Goal: Task Accomplishment & Management: Use online tool/utility

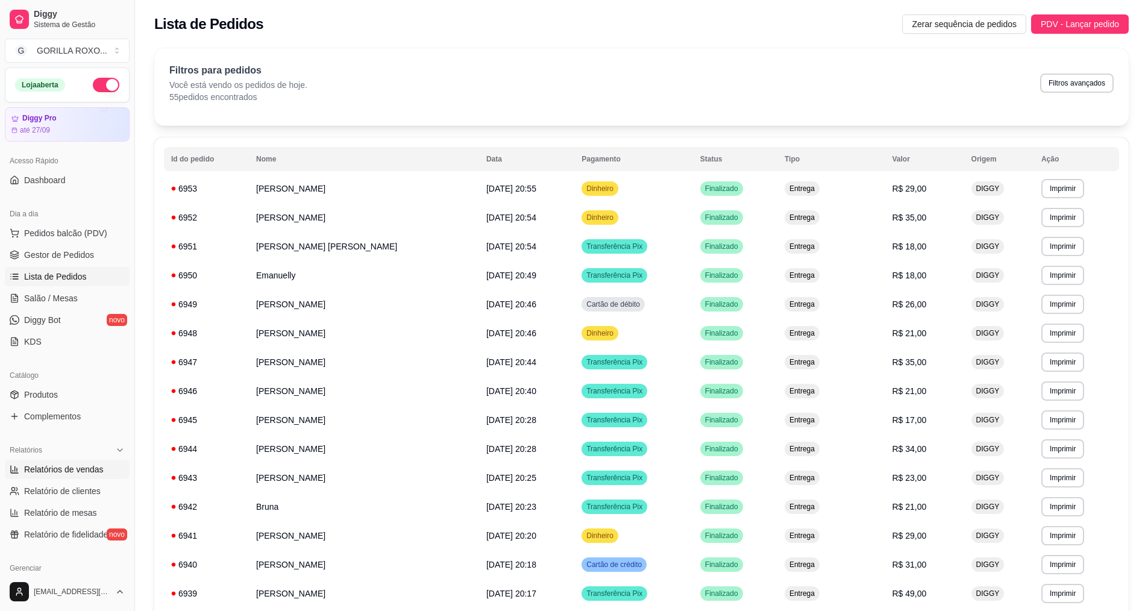
click at [63, 471] on span "Relatórios de vendas" at bounding box center [64, 469] width 80 height 12
select select "ALL"
select select "0"
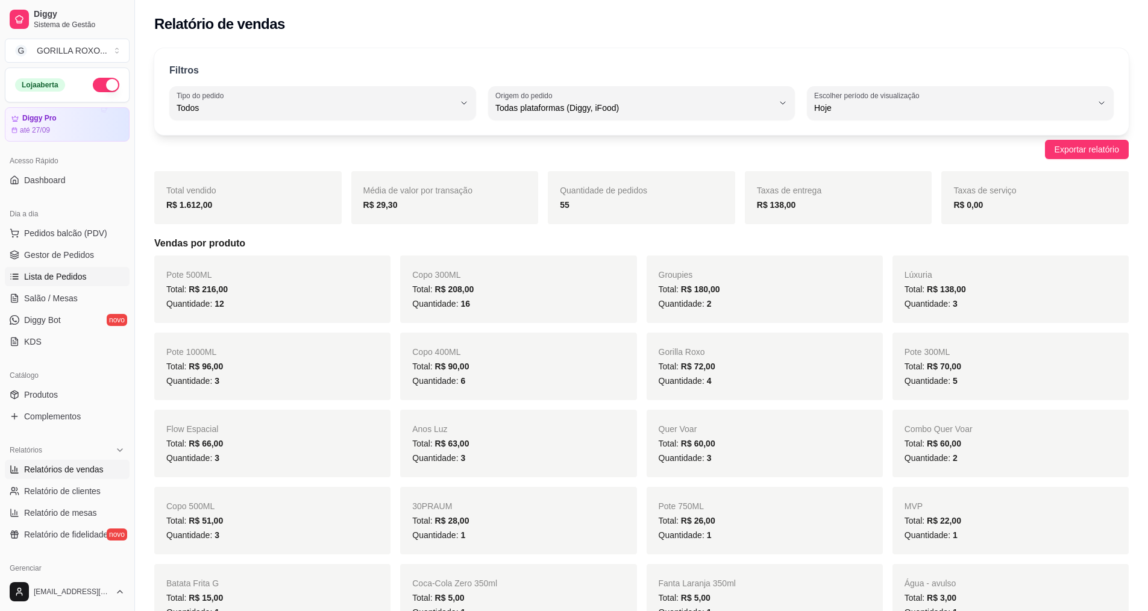
click at [69, 283] on link "Lista de Pedidos" at bounding box center [67, 276] width 125 height 19
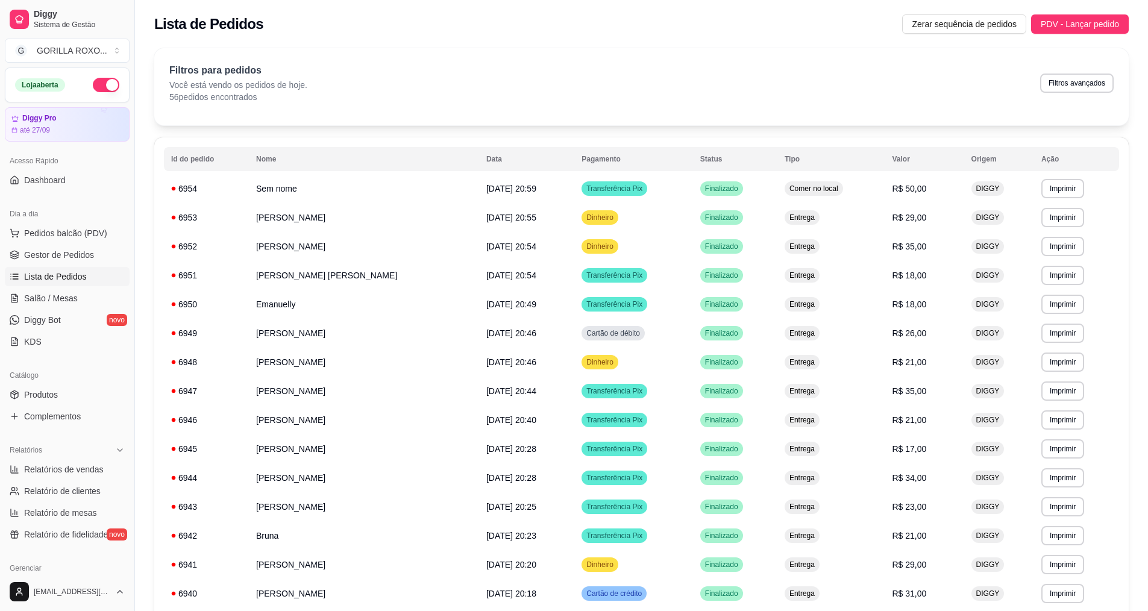
click at [70, 434] on div "Loja aberta Diggy Pro até 27/09 Acesso Rápido Dashboard Dia a dia Pedidos balcã…" at bounding box center [67, 320] width 134 height 505
drag, startPoint x: 83, startPoint y: 412, endPoint x: 135, endPoint y: 400, distance: 53.2
click at [84, 412] on link "Complementos" at bounding box center [67, 416] width 125 height 19
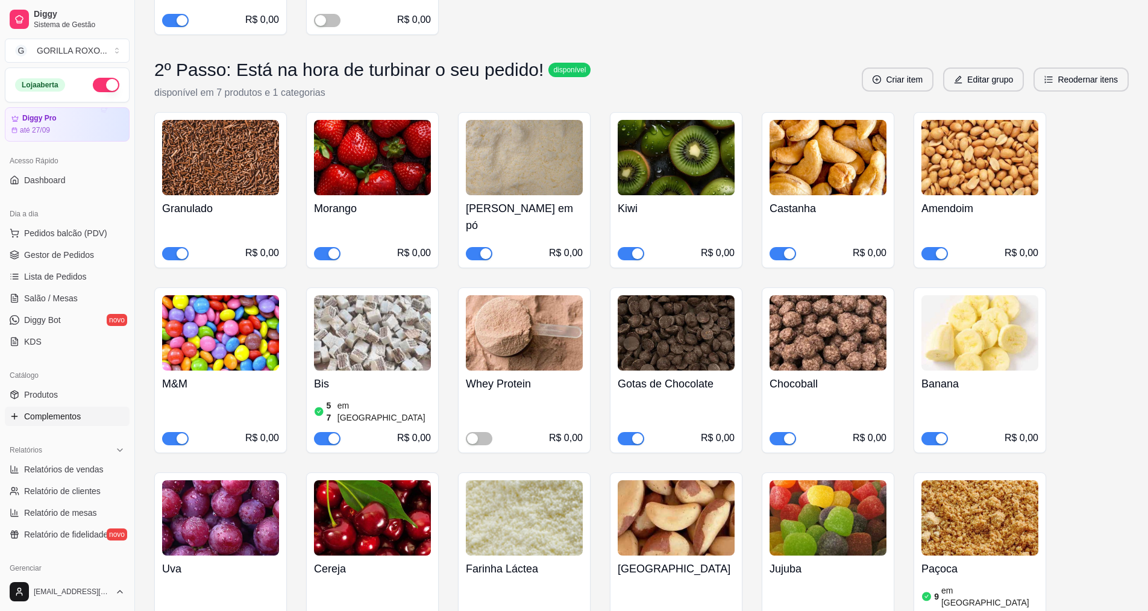
scroll to position [844, 0]
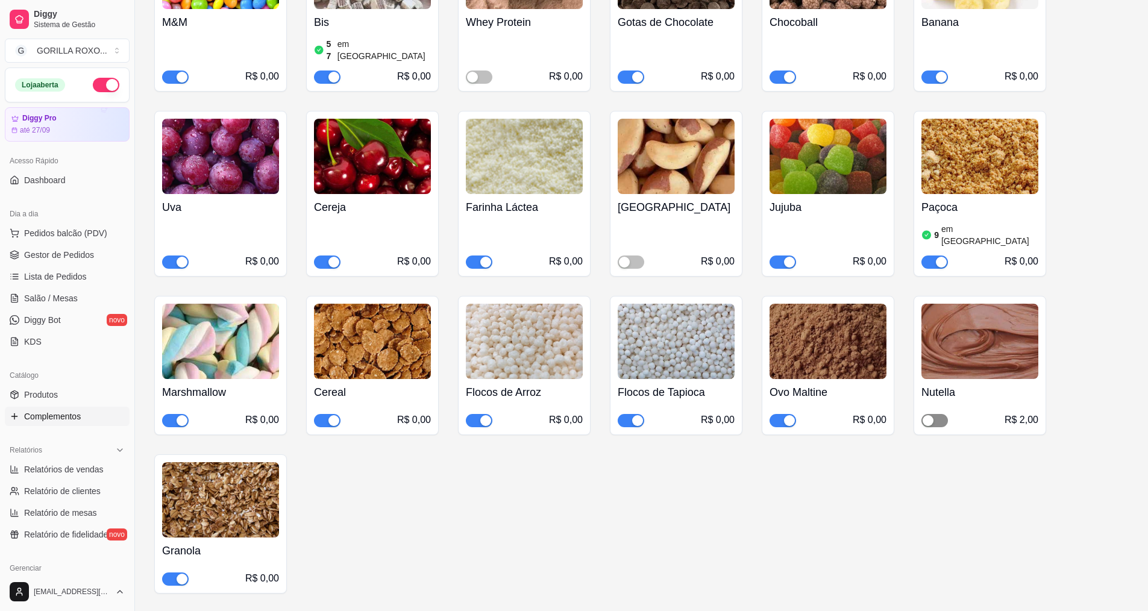
drag, startPoint x: 937, startPoint y: 378, endPoint x: 918, endPoint y: 397, distance: 26.4
click at [935, 414] on span "button" at bounding box center [935, 420] width 27 height 13
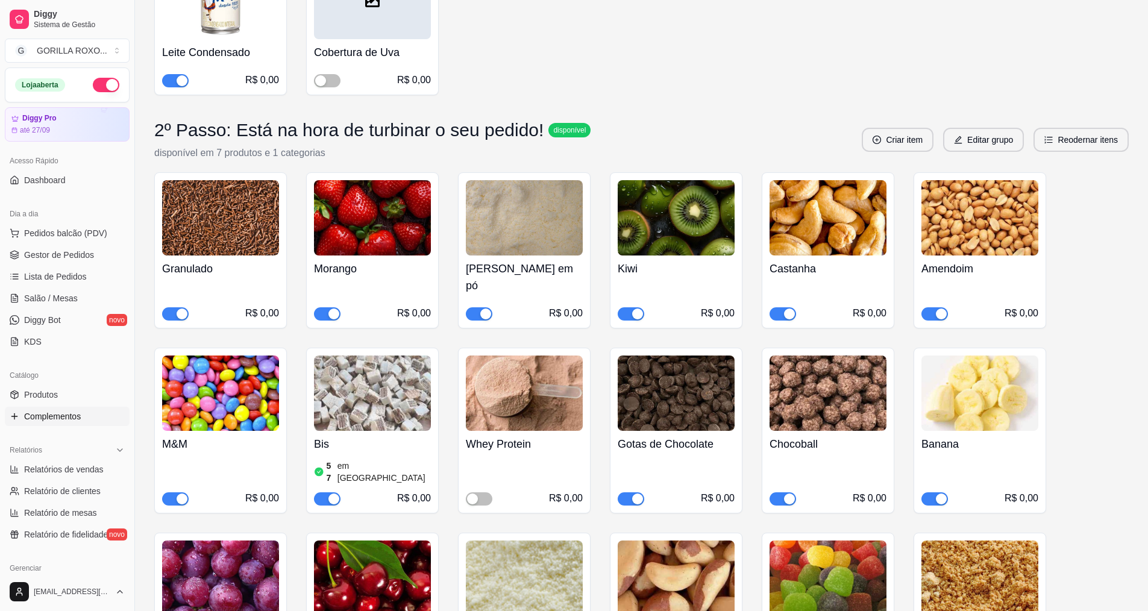
scroll to position [0, 0]
